Goal: Book appointment/travel/reservation

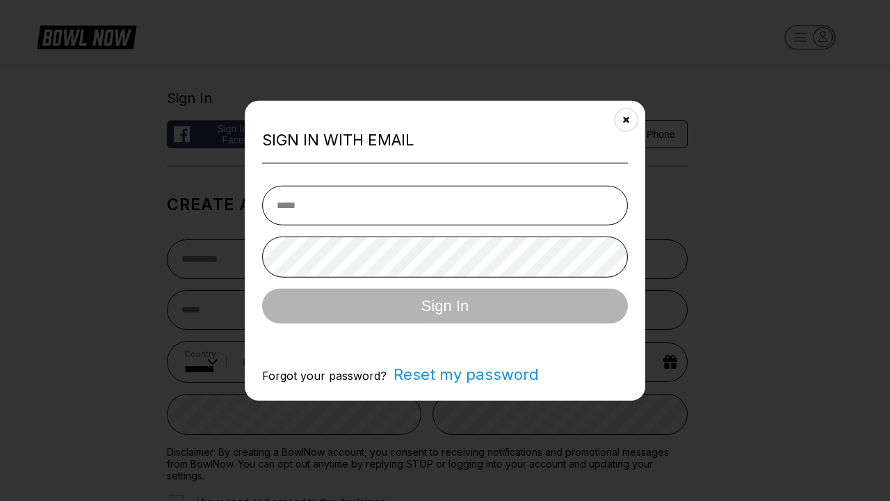
select select "**"
type input "**********"
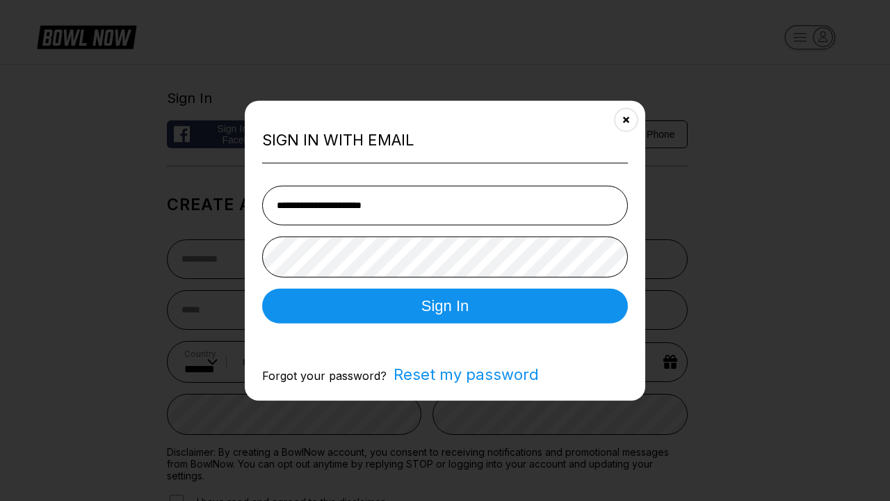
click at [445, 307] on button "Sign In" at bounding box center [445, 305] width 366 height 35
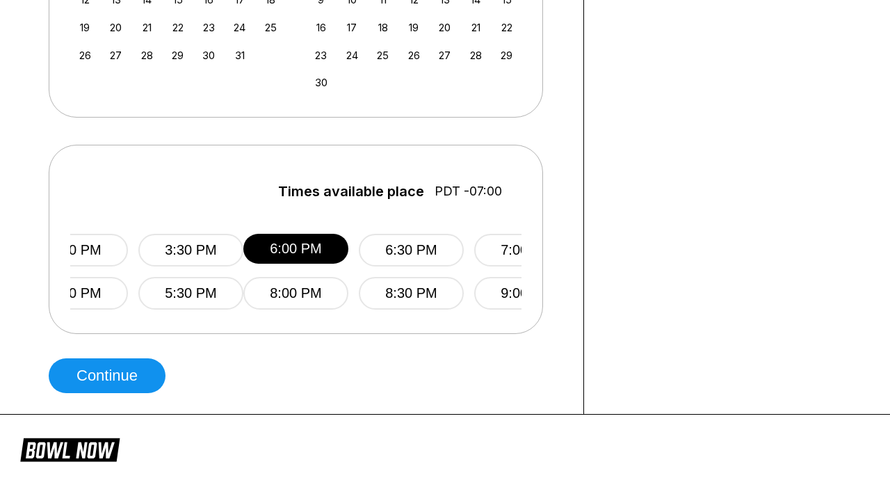
click at [111, 375] on button "Continue" at bounding box center [107, 375] width 117 height 35
